Goal: Navigation & Orientation: Go to known website

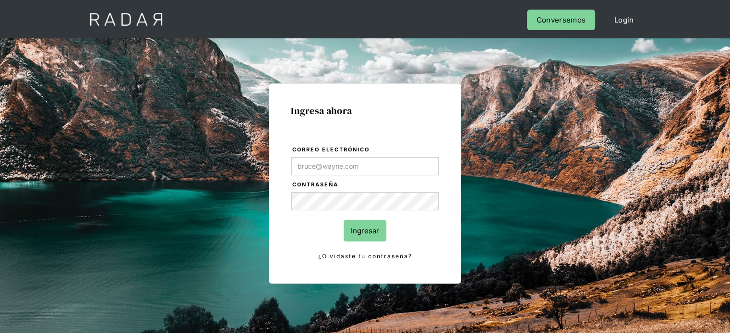
type input "jose.chacon@prontopaga.com"
